Goal: Information Seeking & Learning: Learn about a topic

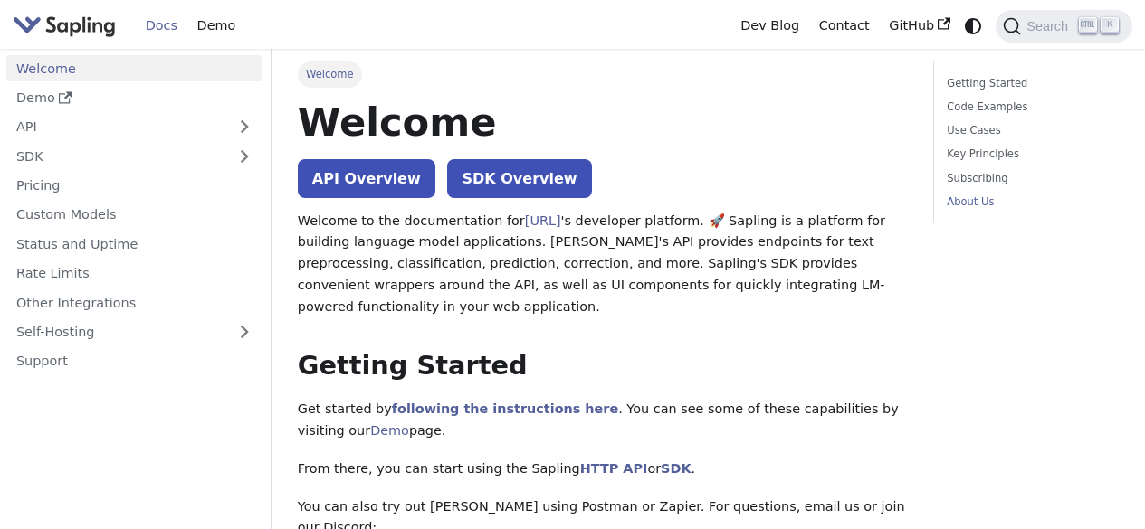
click at [975, 201] on link "About Us" at bounding box center [1030, 202] width 166 height 17
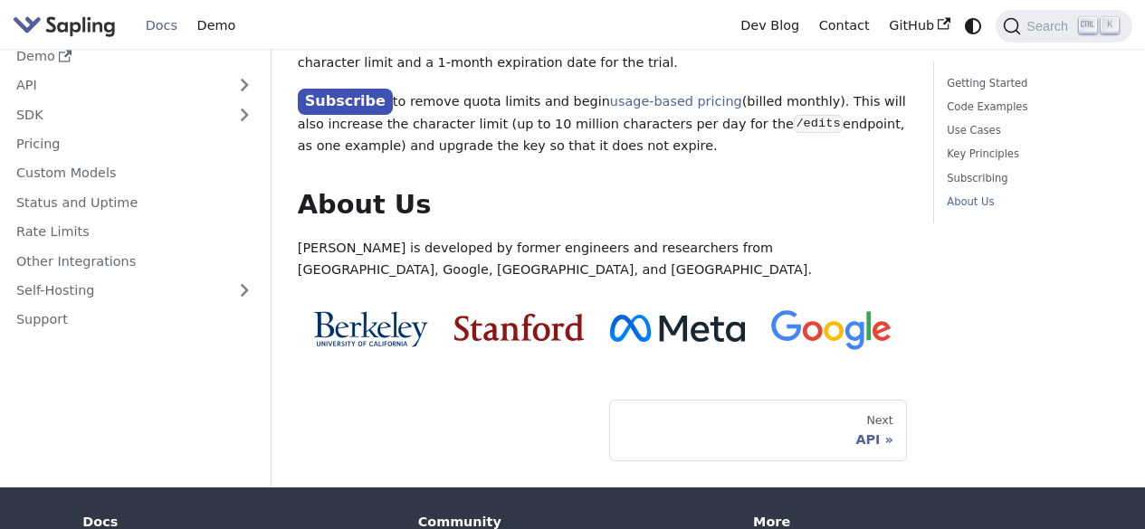
click at [636, 238] on p "[PERSON_NAME] is developed by former engineers and researchers from [GEOGRAPHIC…" at bounding box center [602, 259] width 609 height 43
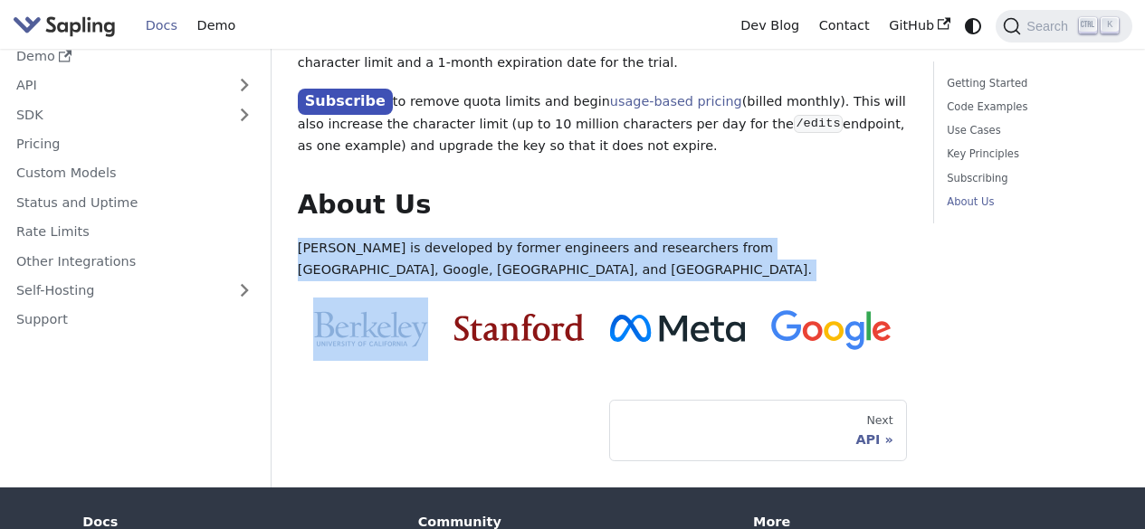
click at [636, 238] on p "[PERSON_NAME] is developed by former engineers and researchers from [GEOGRAPHIC…" at bounding box center [602, 259] width 609 height 43
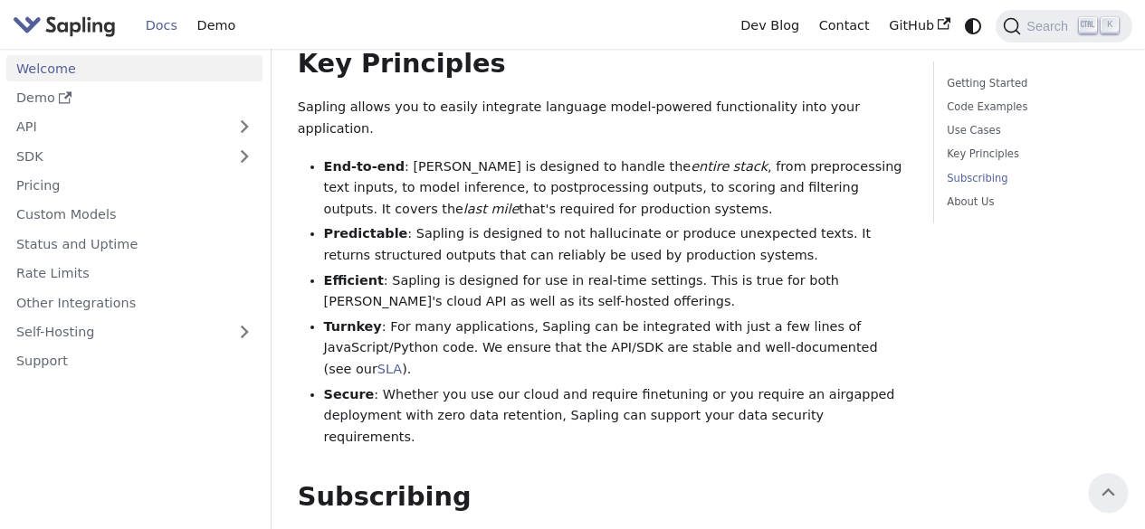
scroll to position [1195, 0]
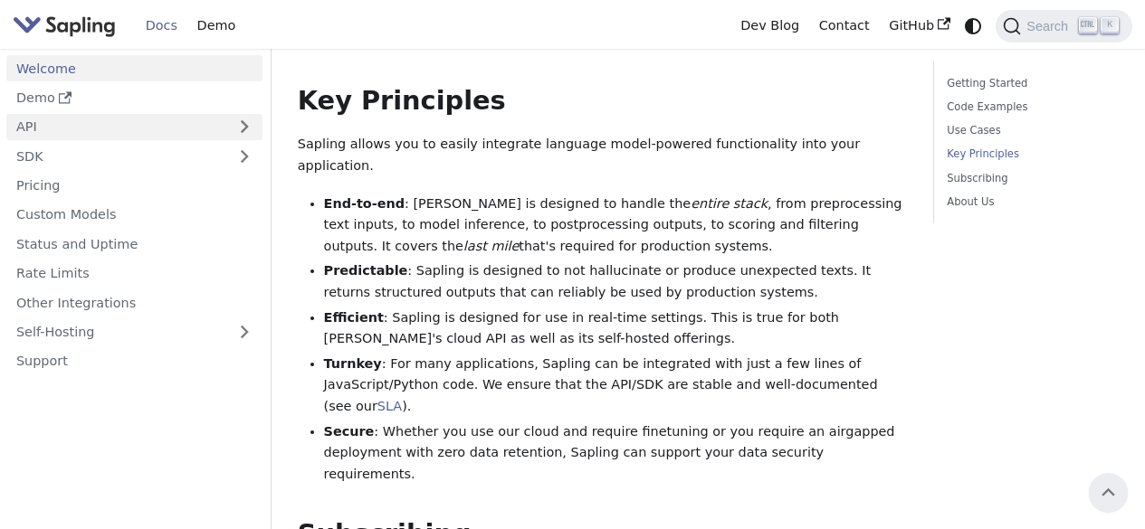
click at [134, 129] on link "API" at bounding box center [116, 127] width 220 height 26
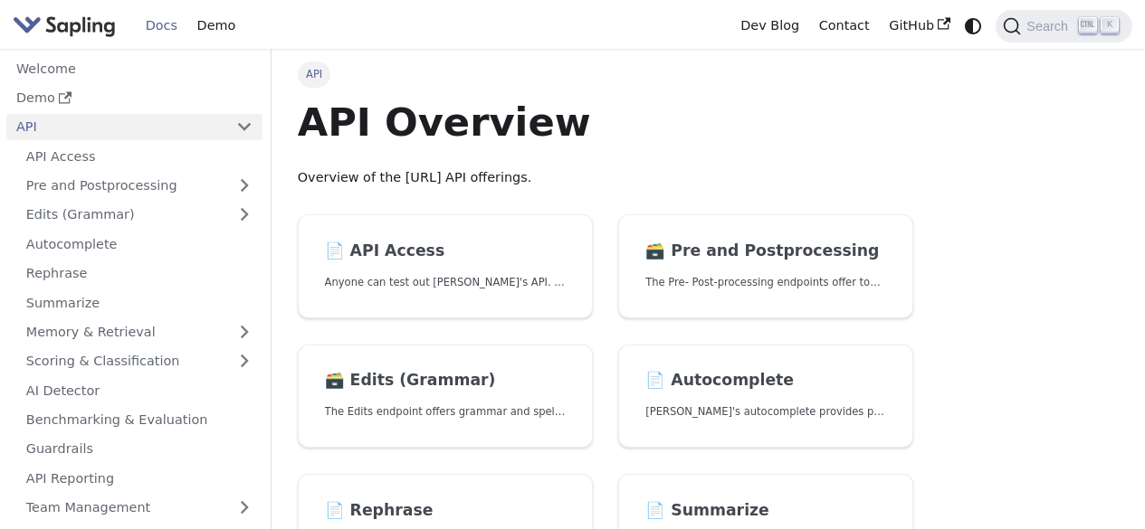
scroll to position [233, 0]
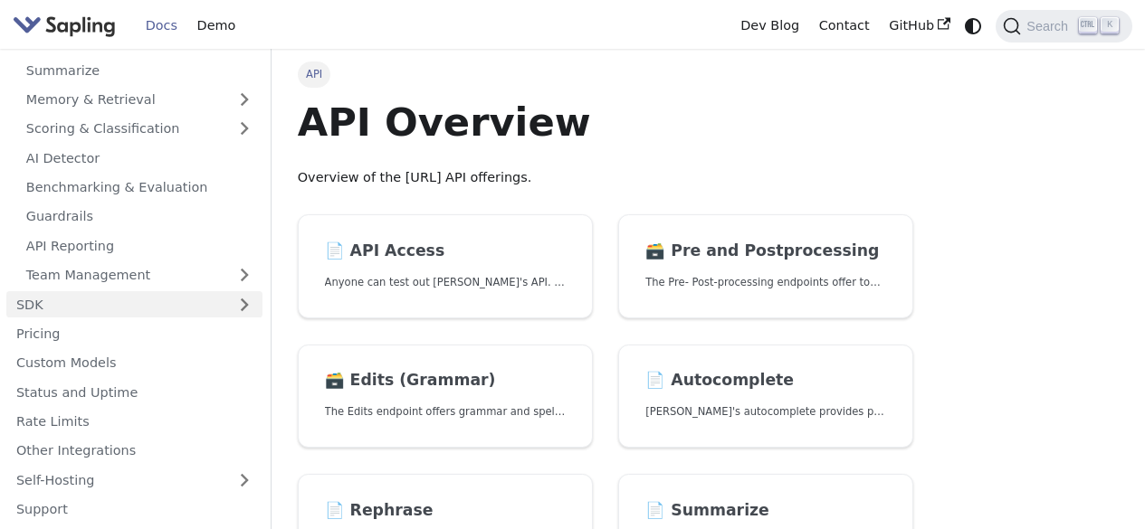
click at [83, 310] on link "SDK" at bounding box center [116, 304] width 220 height 26
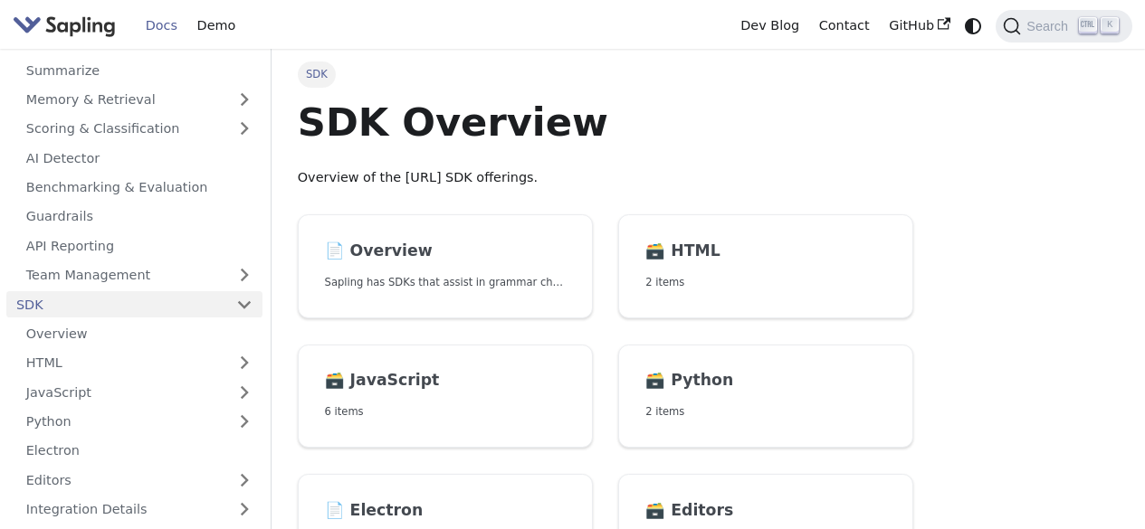
scroll to position [467, 0]
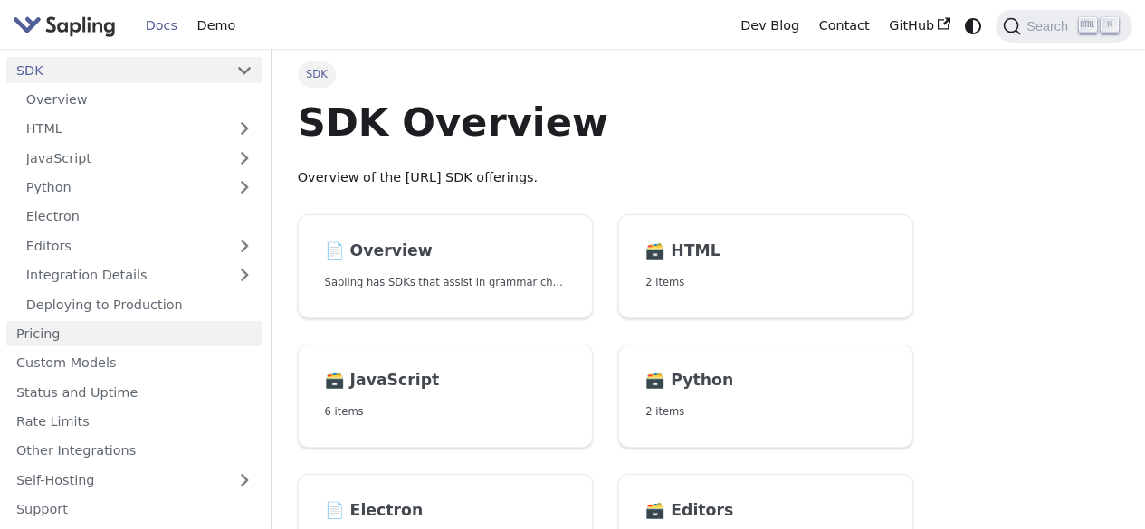
click at [109, 329] on link "Pricing" at bounding box center [134, 334] width 256 height 26
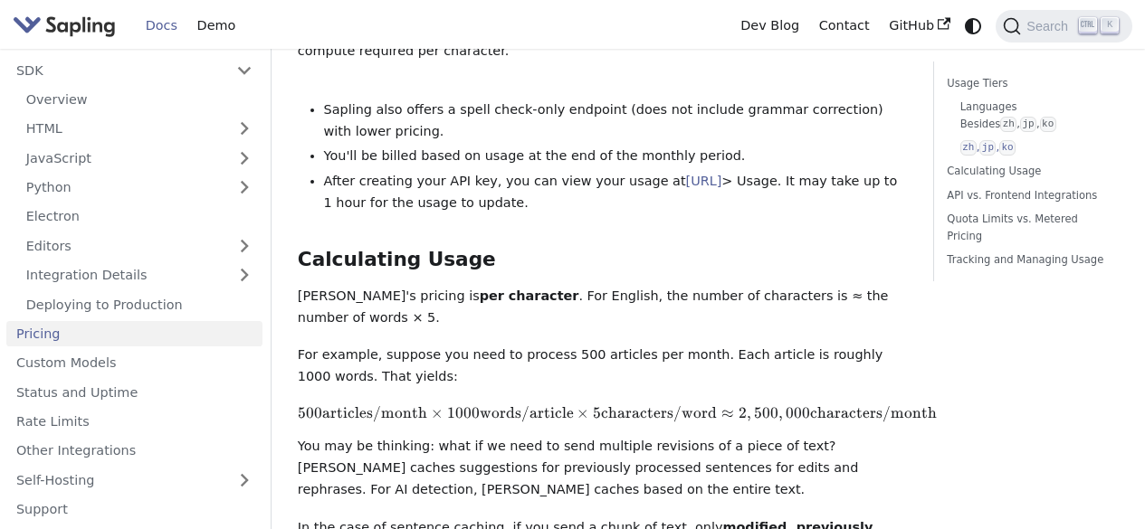
scroll to position [1195, 0]
